Goal: Task Accomplishment & Management: Use online tool/utility

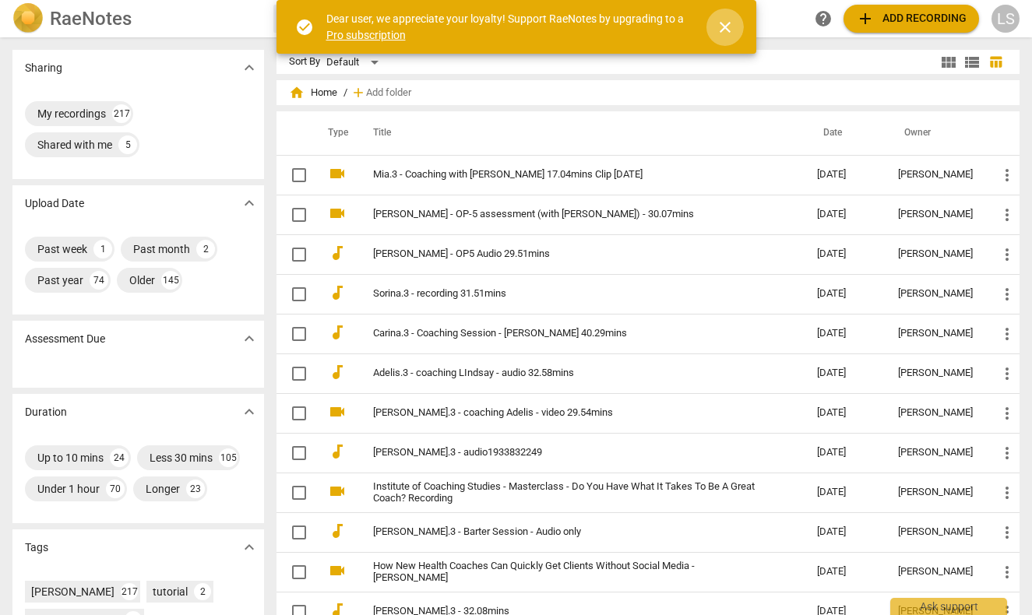
click at [724, 23] on span "close" at bounding box center [725, 27] width 19 height 19
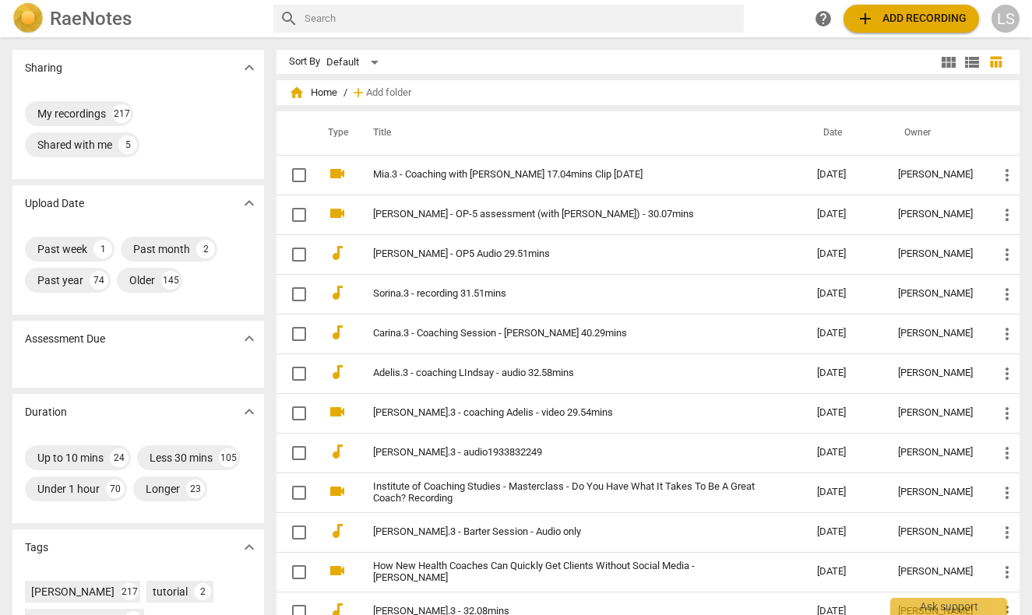
click at [915, 17] on span "add Add recording" at bounding box center [911, 18] width 111 height 19
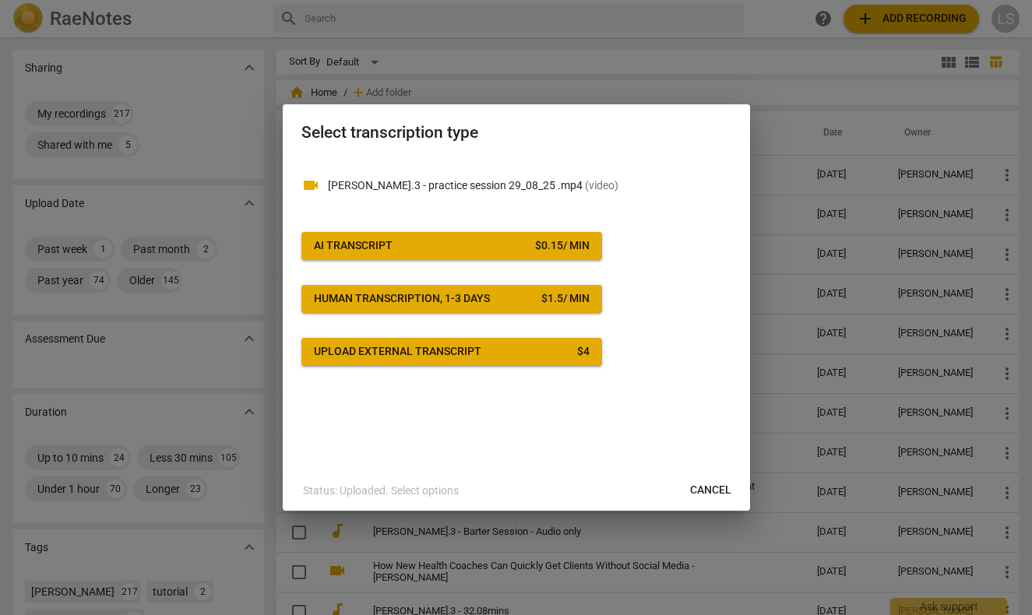
click at [359, 241] on div "AI Transcript" at bounding box center [353, 246] width 79 height 16
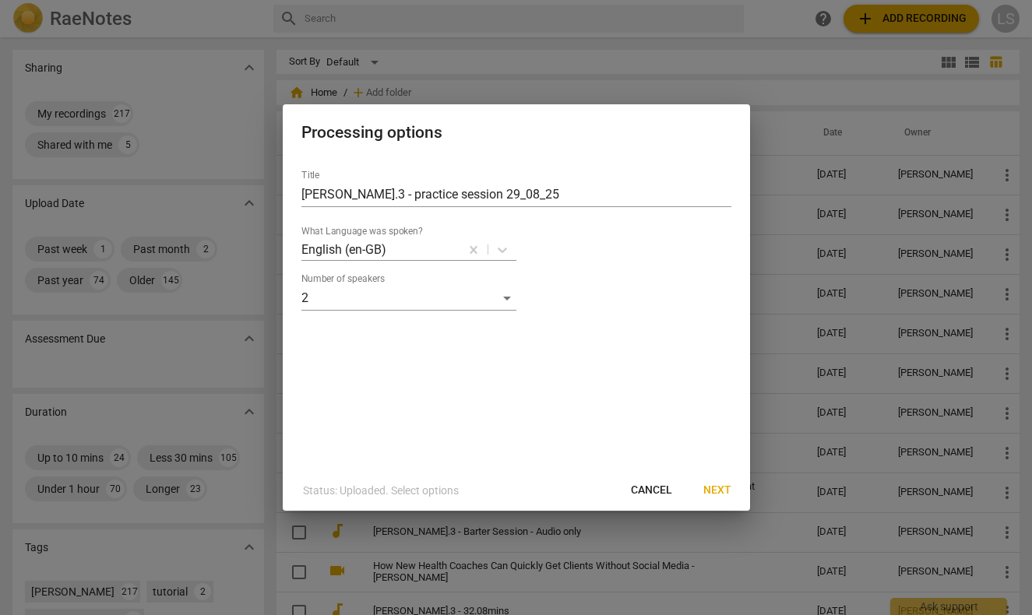
click at [720, 488] on span "Next" at bounding box center [717, 491] width 28 height 16
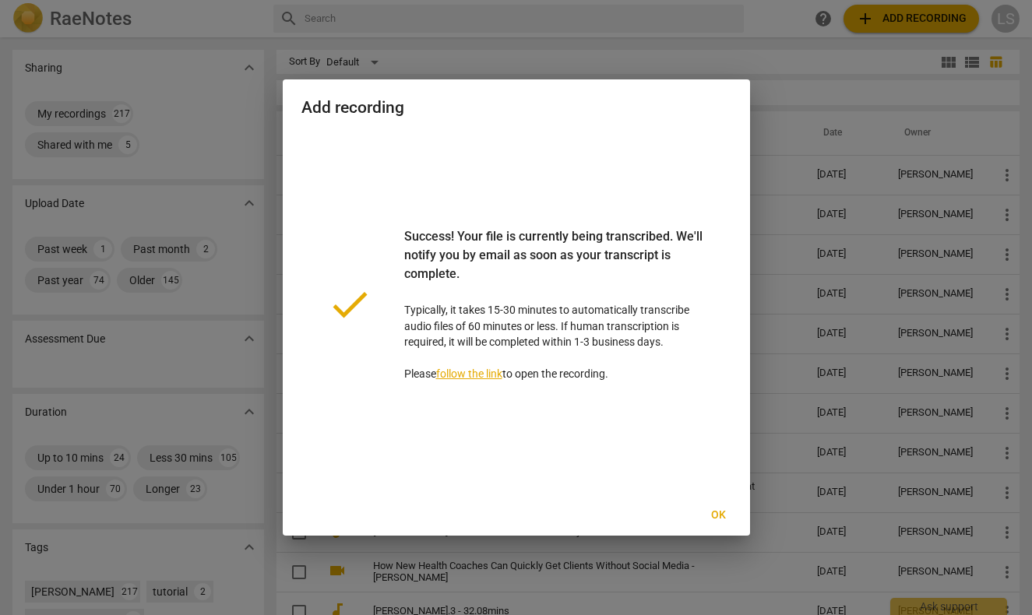
click at [718, 513] on span "Ok" at bounding box center [719, 516] width 25 height 16
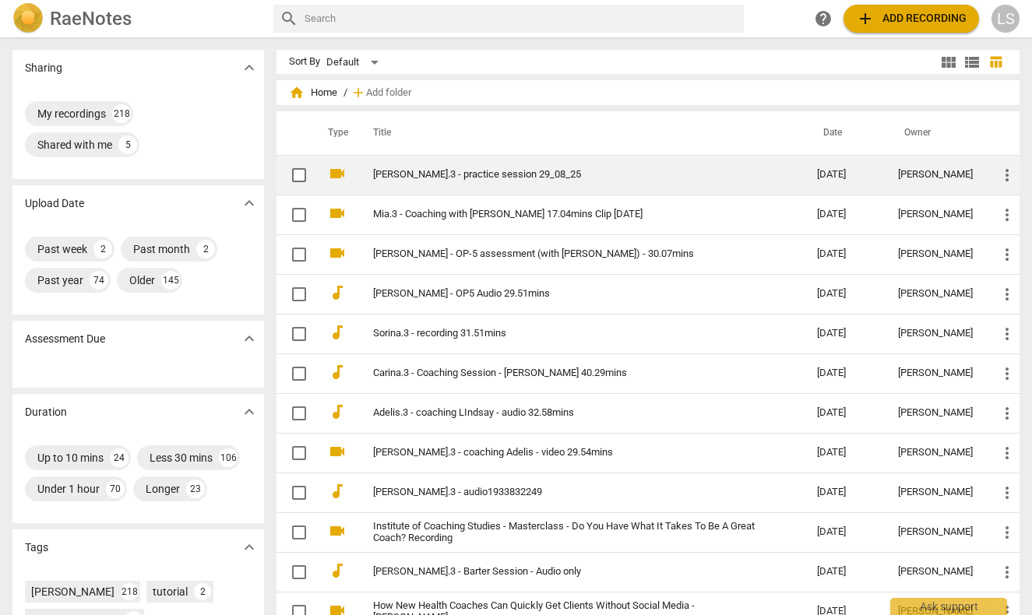
click at [453, 173] on link "[PERSON_NAME].3 - practice session 29_08_25" at bounding box center [567, 175] width 388 height 12
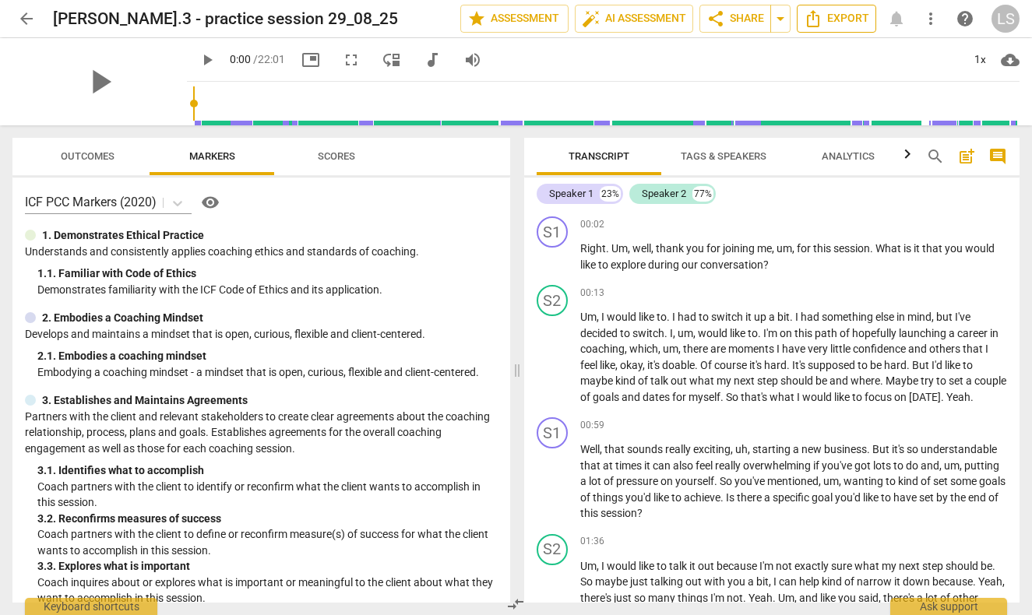
click at [839, 14] on span "Export" at bounding box center [836, 18] width 65 height 19
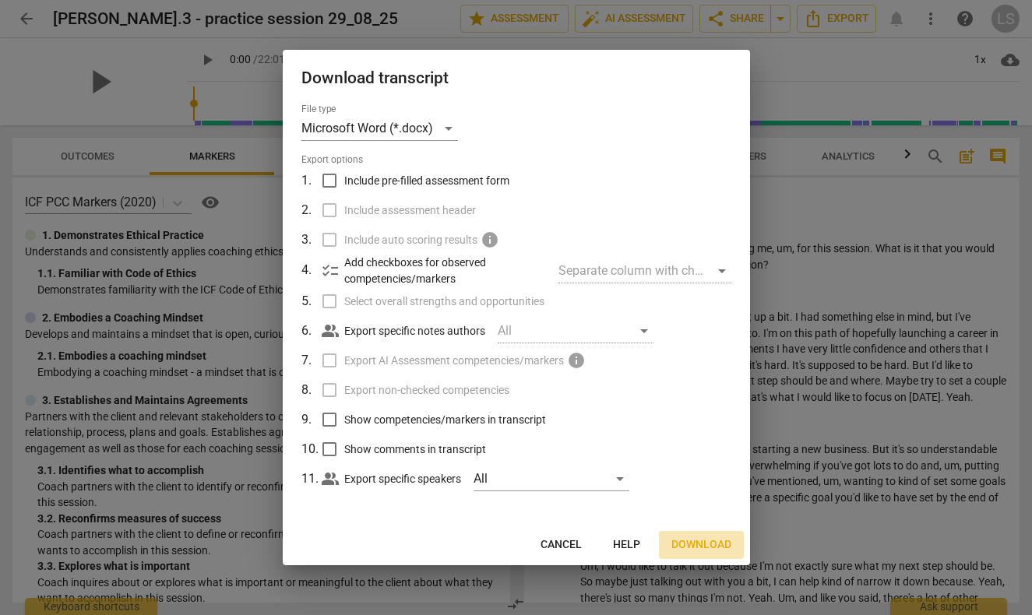
click at [697, 542] on span "Download" at bounding box center [702, 546] width 60 height 16
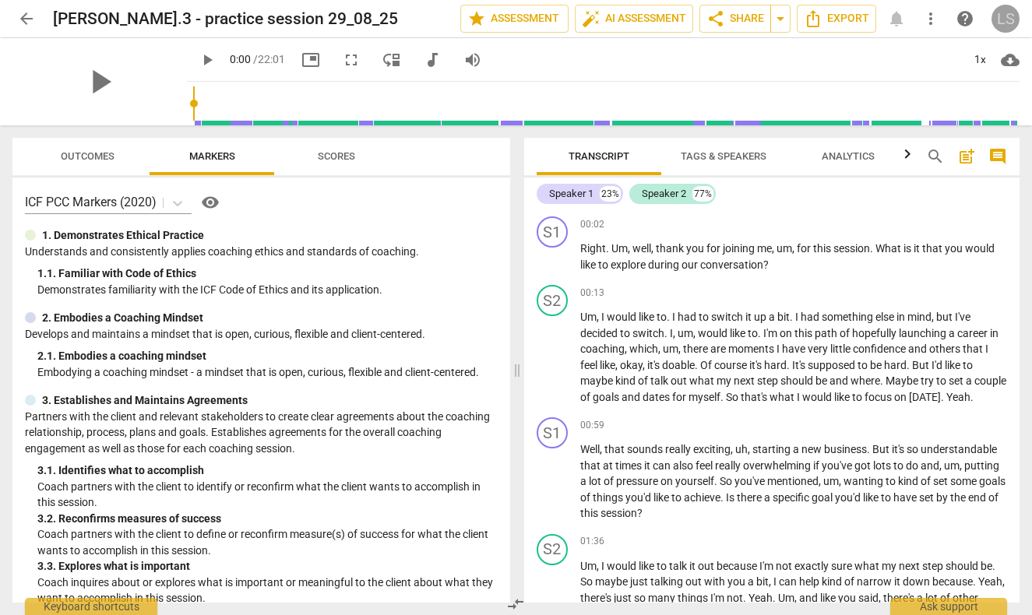
click at [1001, 19] on div "LS" at bounding box center [1006, 19] width 28 height 28
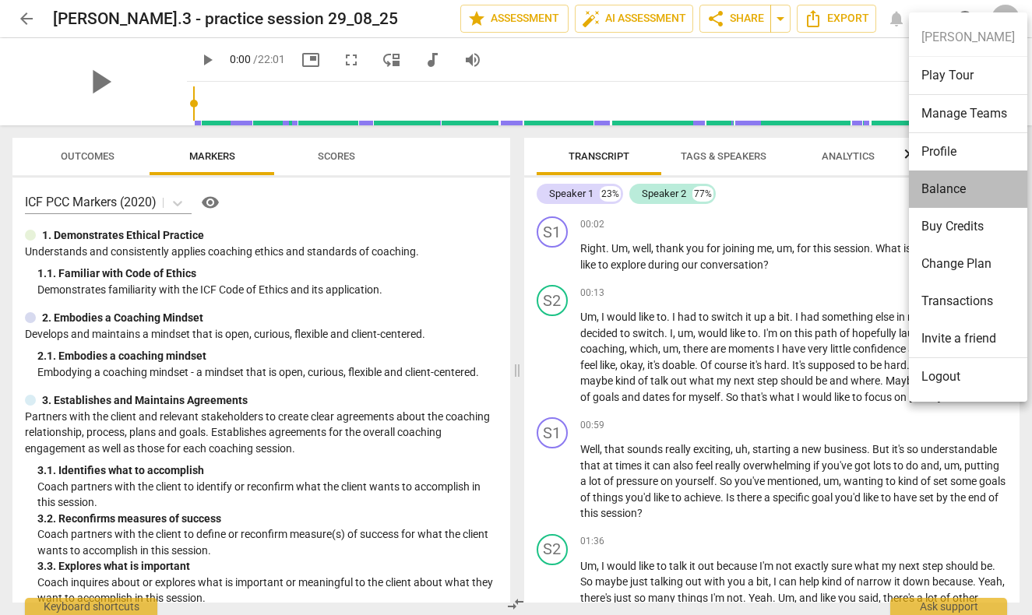
click at [986, 185] on li "Balance" at bounding box center [968, 189] width 118 height 37
